Goal: Transaction & Acquisition: Obtain resource

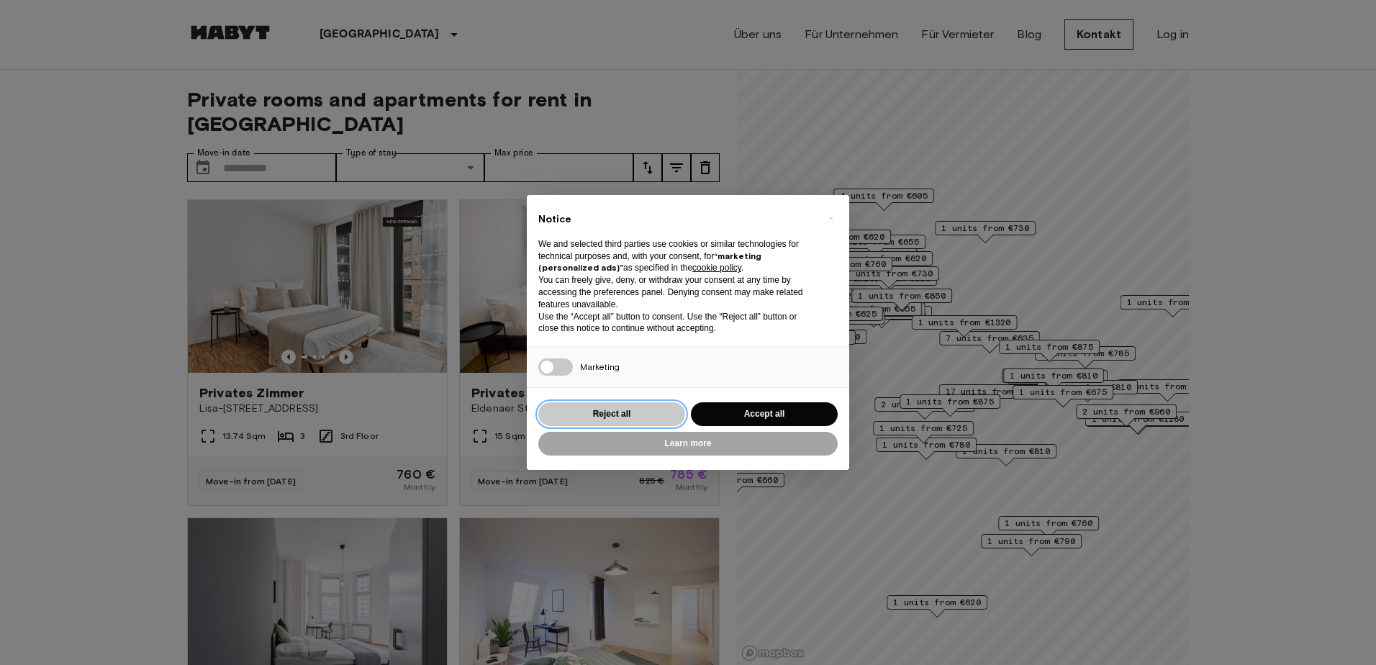
click at [647, 413] on button "Reject all" at bounding box center [611, 414] width 147 height 24
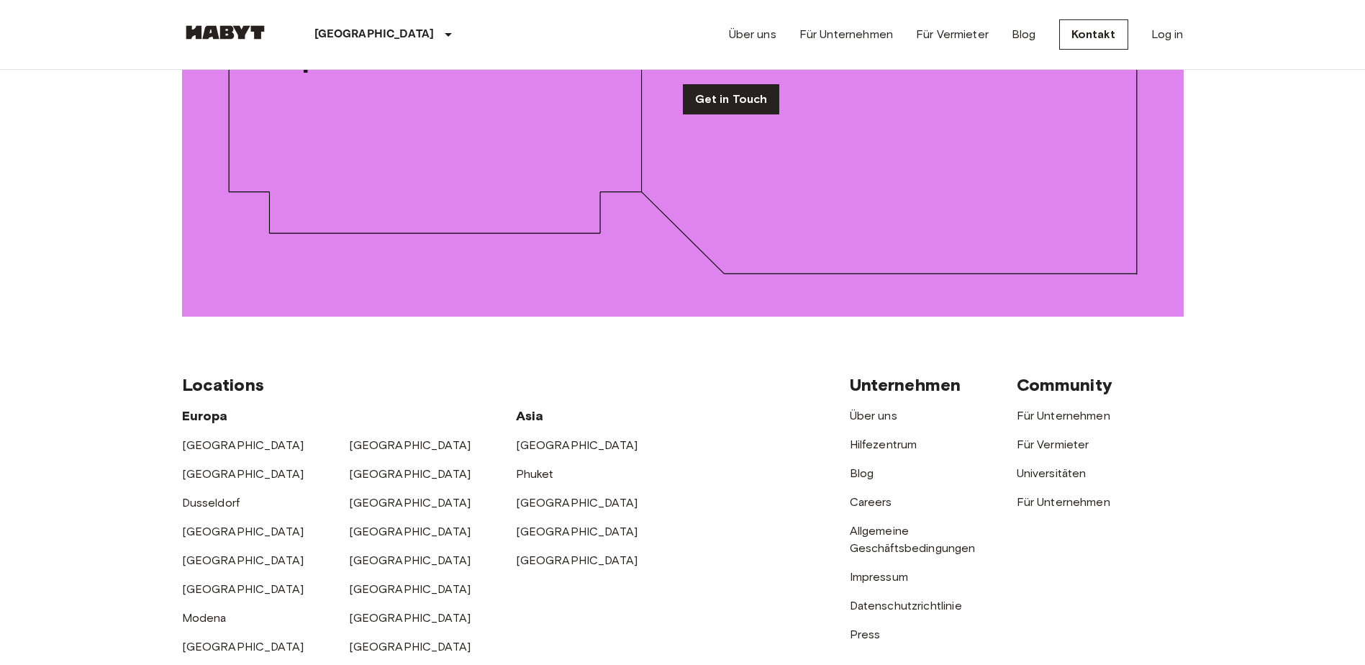
scroll to position [2015, 0]
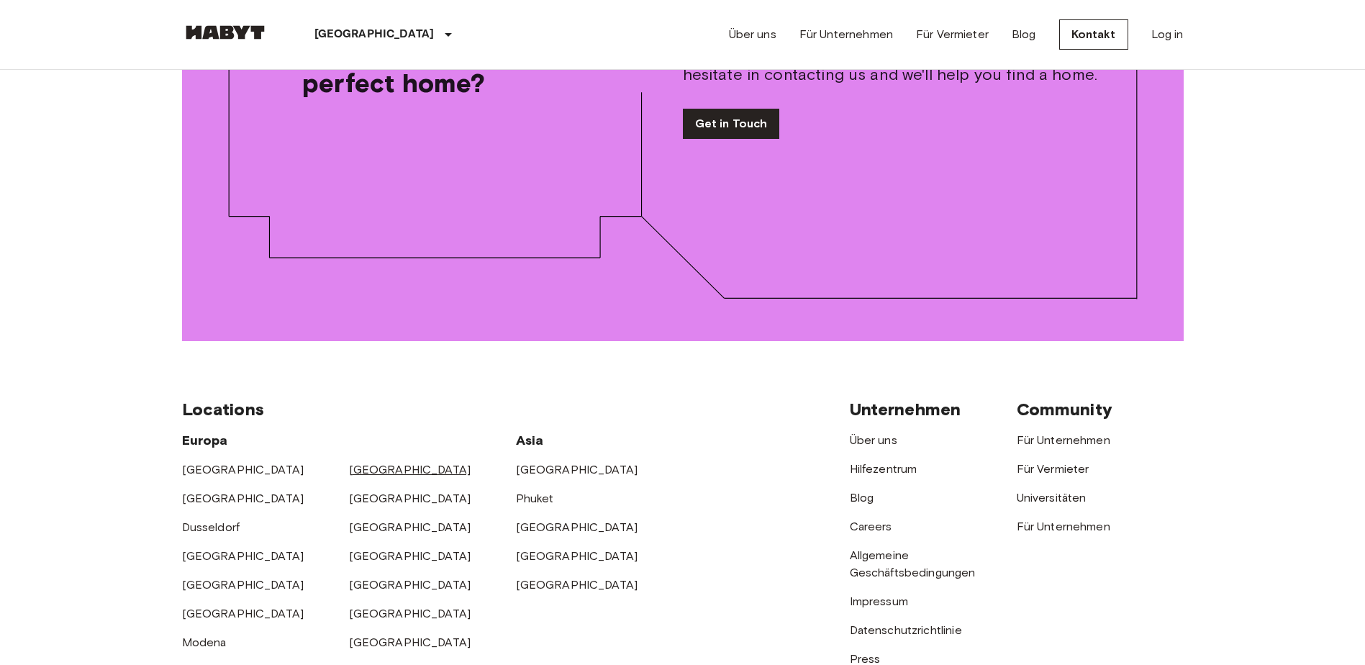
click at [360, 463] on link "[GEOGRAPHIC_DATA]" at bounding box center [410, 470] width 122 height 14
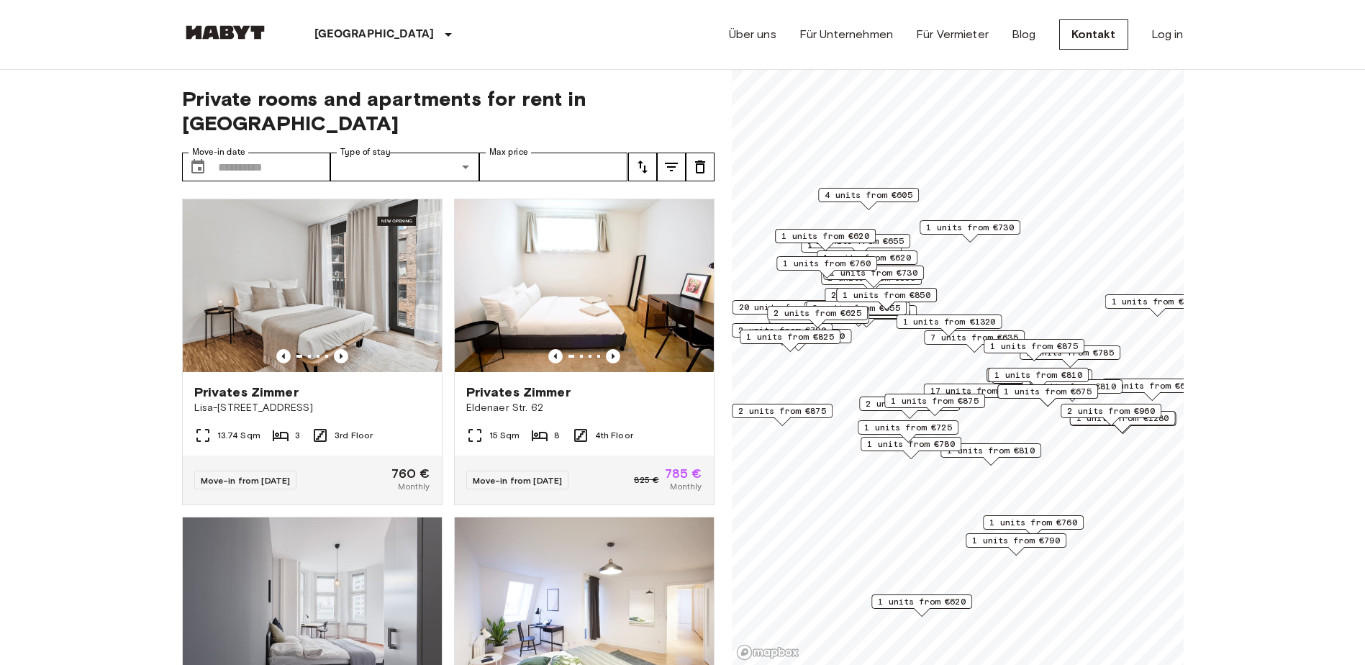
scroll to position [72, 0]
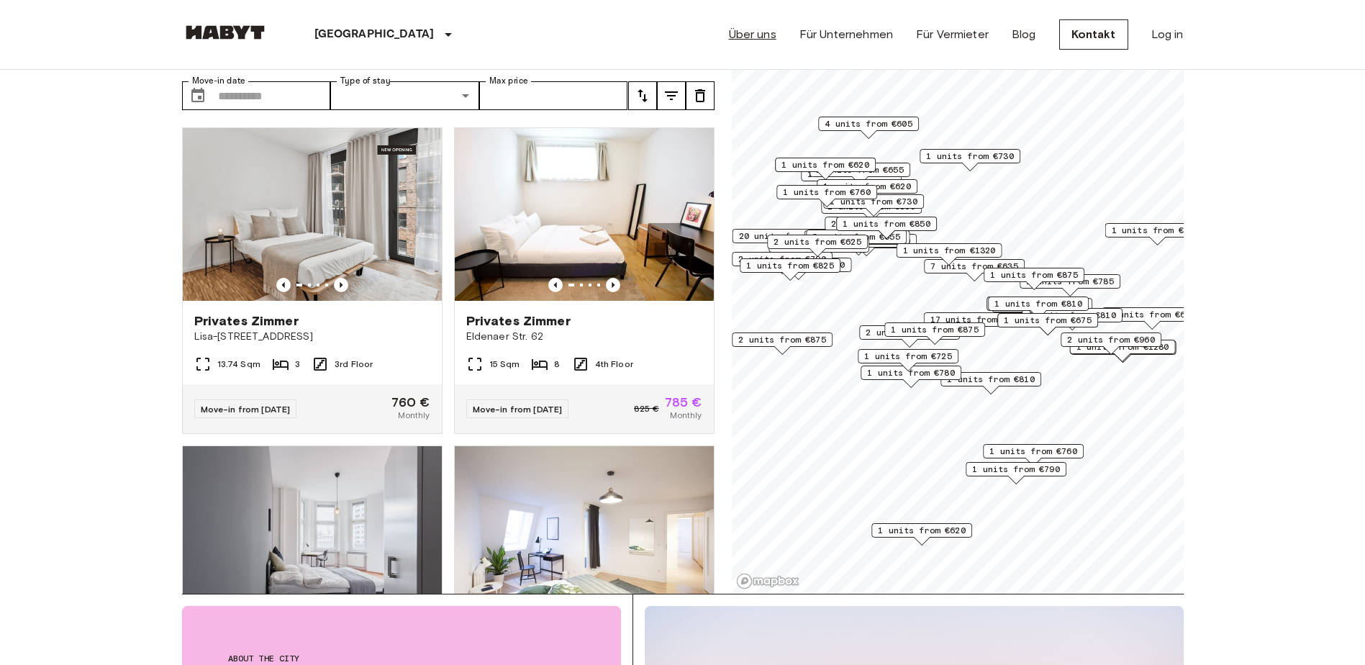
click at [774, 37] on link "Über uns" at bounding box center [752, 34] width 47 height 17
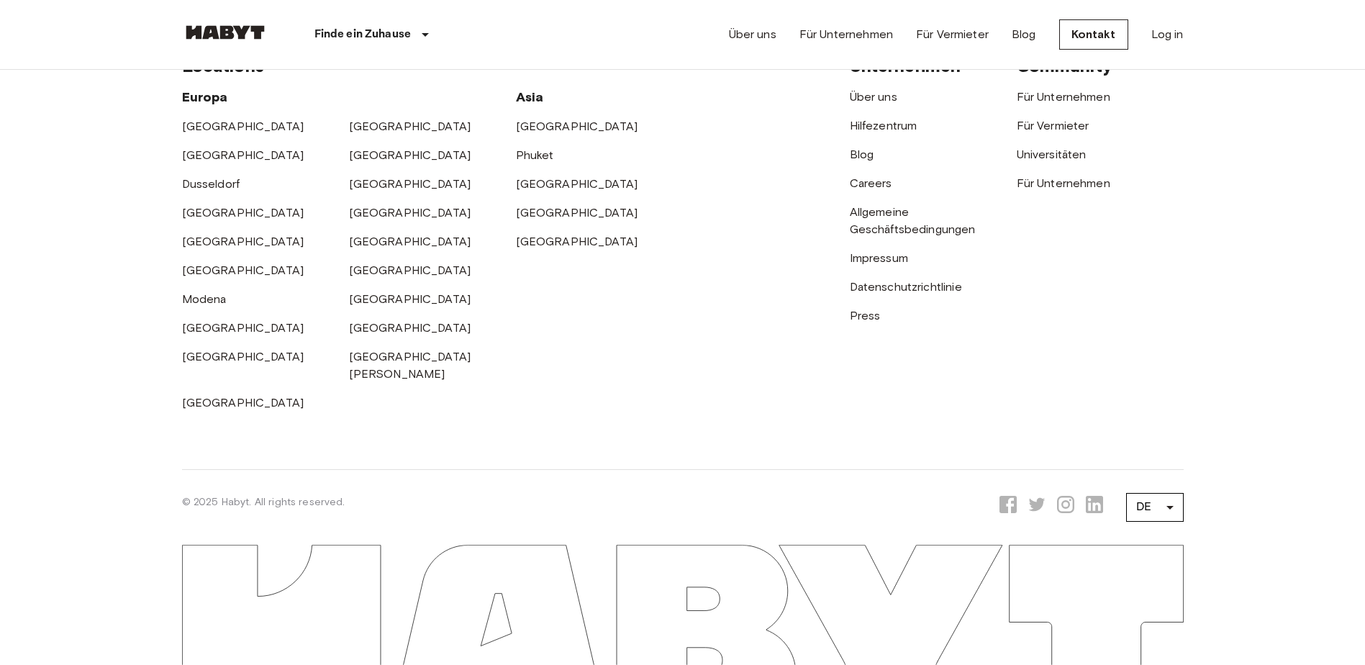
scroll to position [4605, 0]
click at [385, 135] on div "[GEOGRAPHIC_DATA]" at bounding box center [432, 120] width 167 height 29
click at [370, 133] on link "[GEOGRAPHIC_DATA]" at bounding box center [410, 126] width 122 height 14
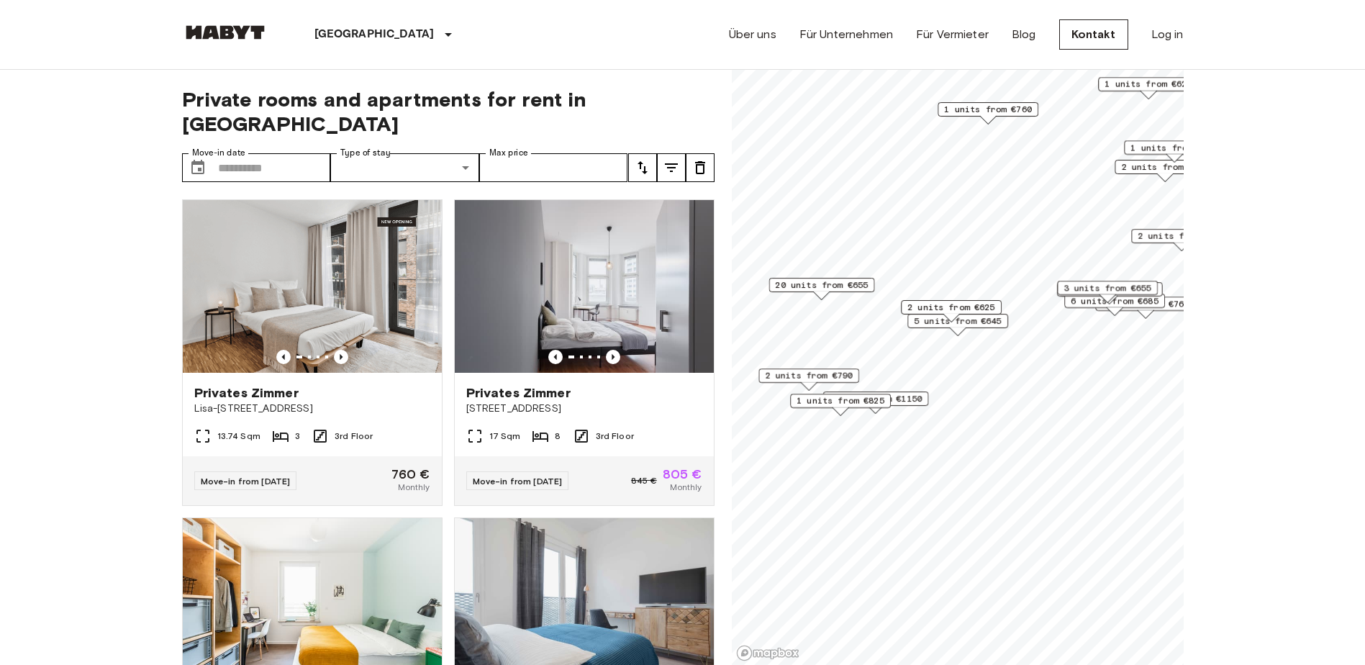
click at [812, 287] on span "20 units from €655" at bounding box center [821, 284] width 93 height 13
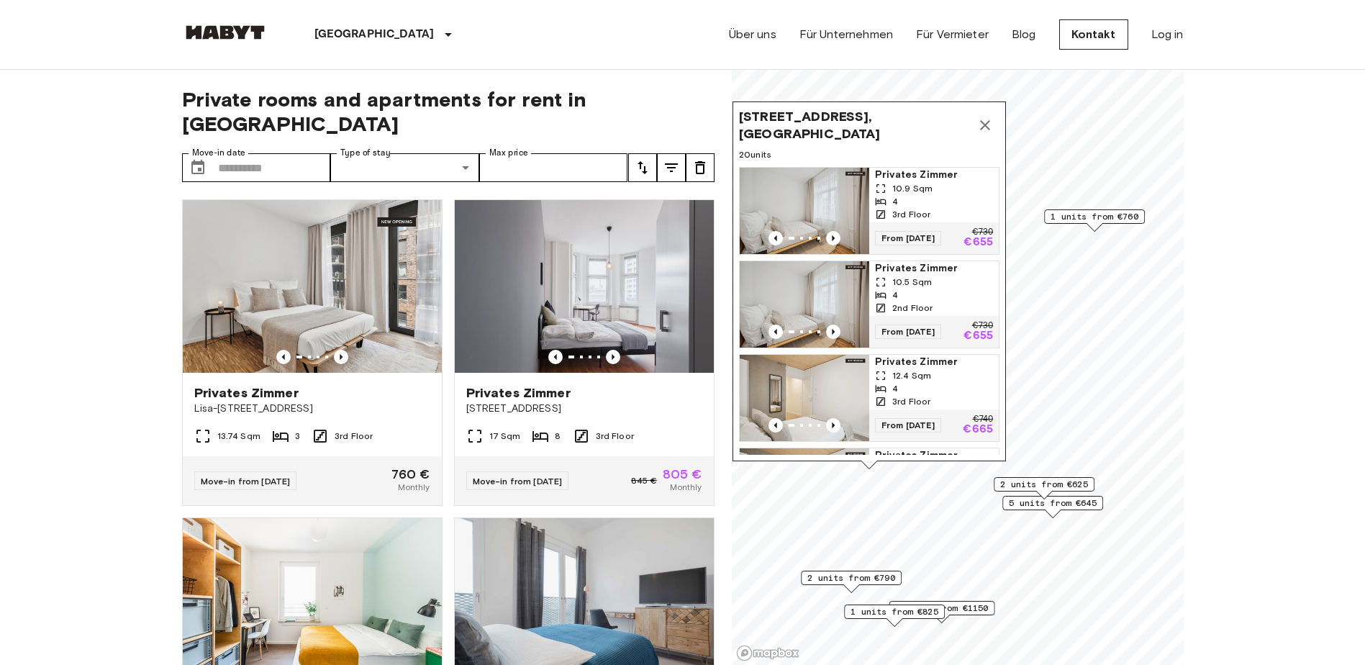
click at [987, 124] on icon "Map marker" at bounding box center [984, 125] width 17 height 17
